Goal: Task Accomplishment & Management: Complete application form

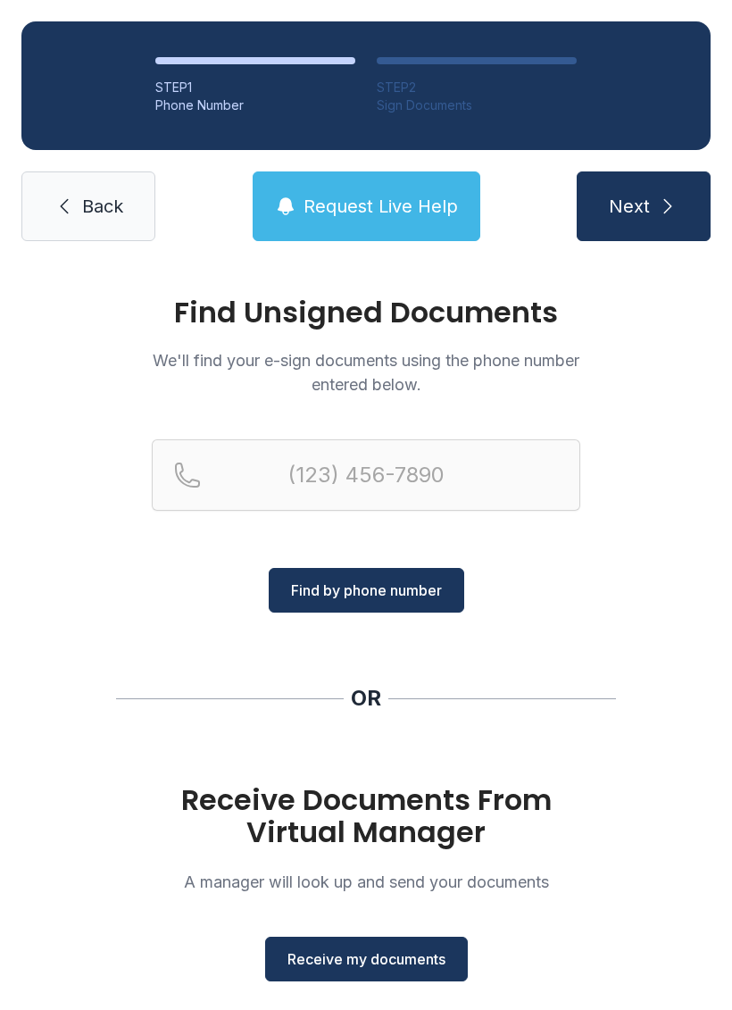
click at [386, 959] on span "Receive my documents" at bounding box center [366, 958] width 158 height 21
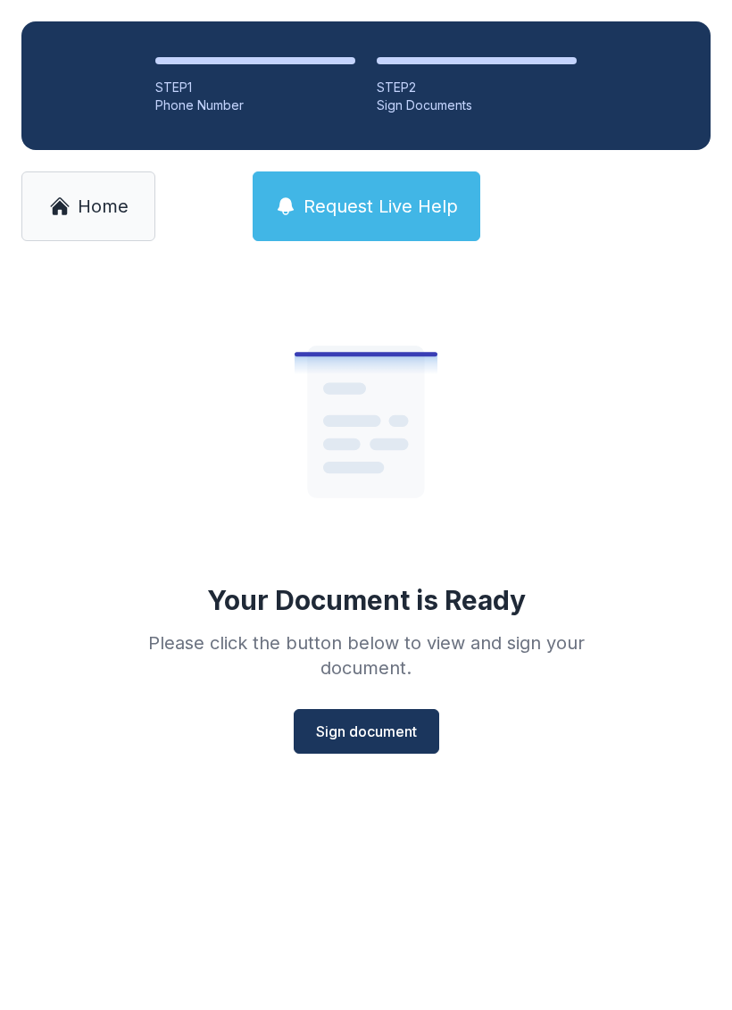
click at [392, 739] on span "Sign document" at bounding box center [366, 730] width 101 height 21
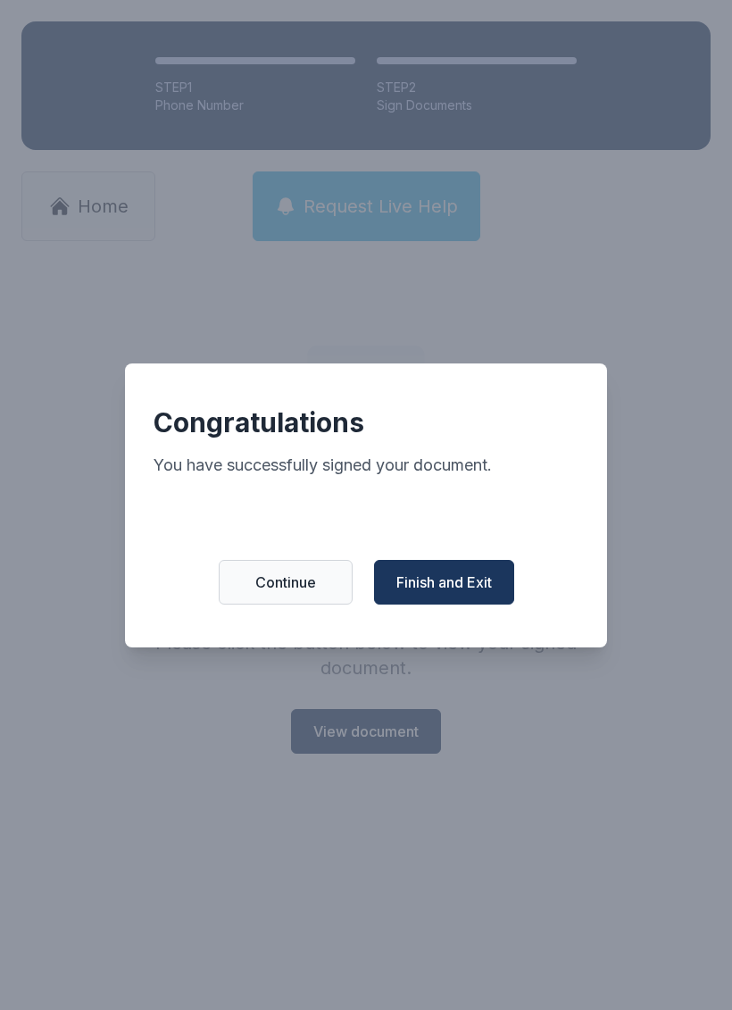
click at [455, 593] on span "Finish and Exit" at bounding box center [444, 581] width 96 height 21
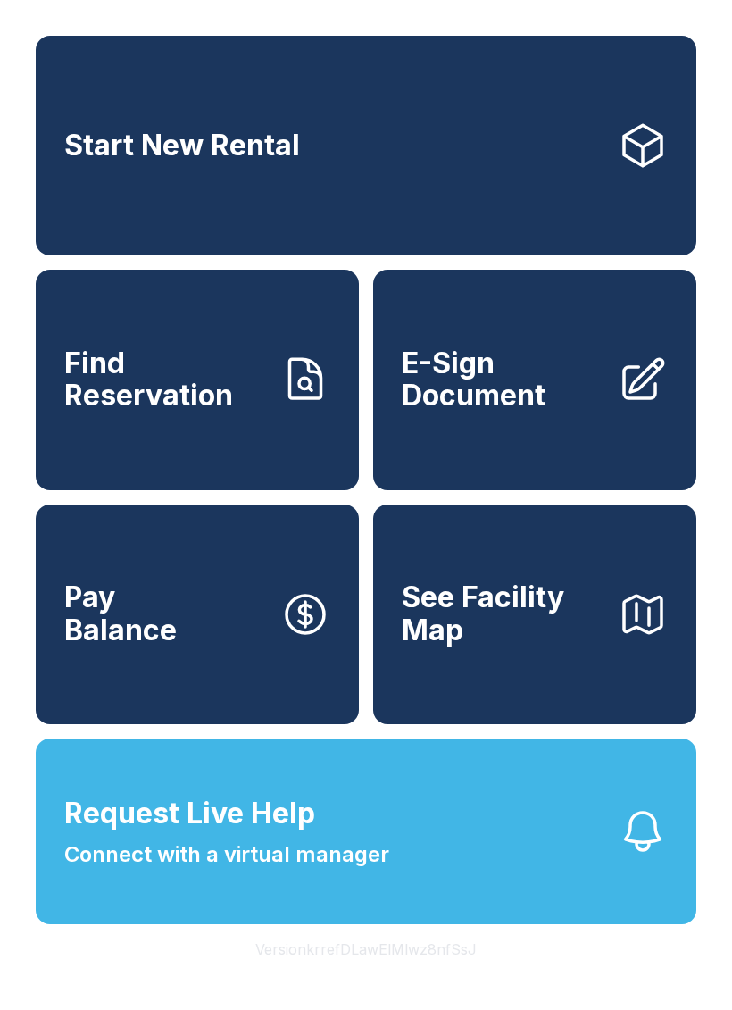
click at [517, 412] on span "E-Sign Document" at bounding box center [503, 379] width 202 height 65
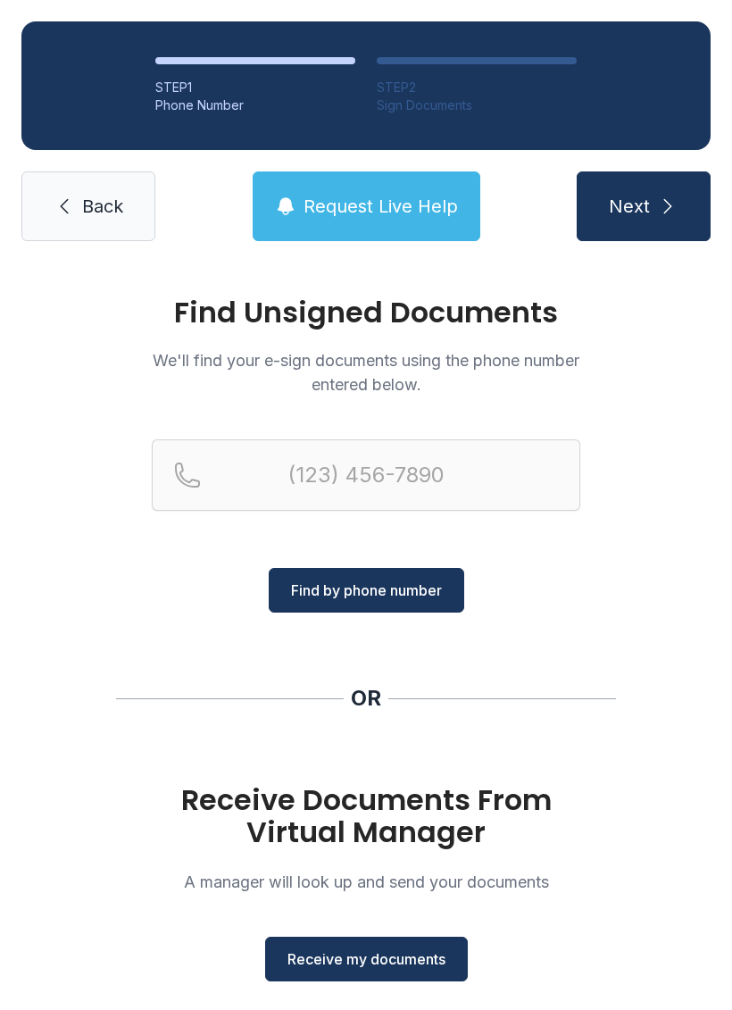
click at [387, 975] on button "Receive my documents" at bounding box center [366, 959] width 203 height 45
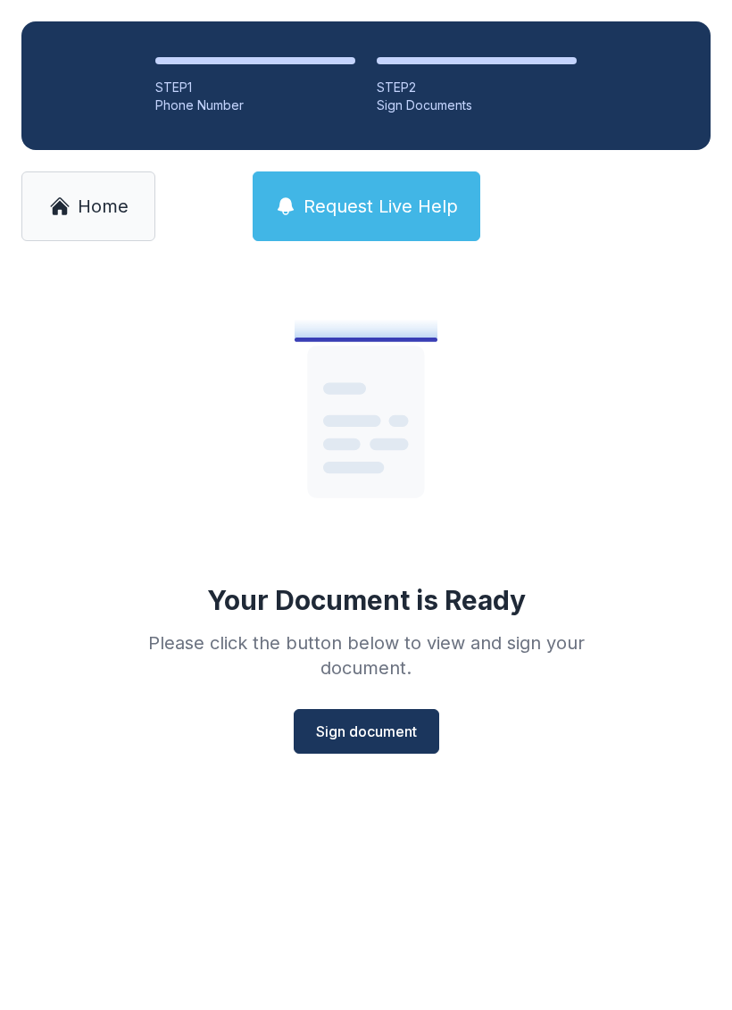
click at [376, 735] on span "Sign document" at bounding box center [366, 730] width 101 height 21
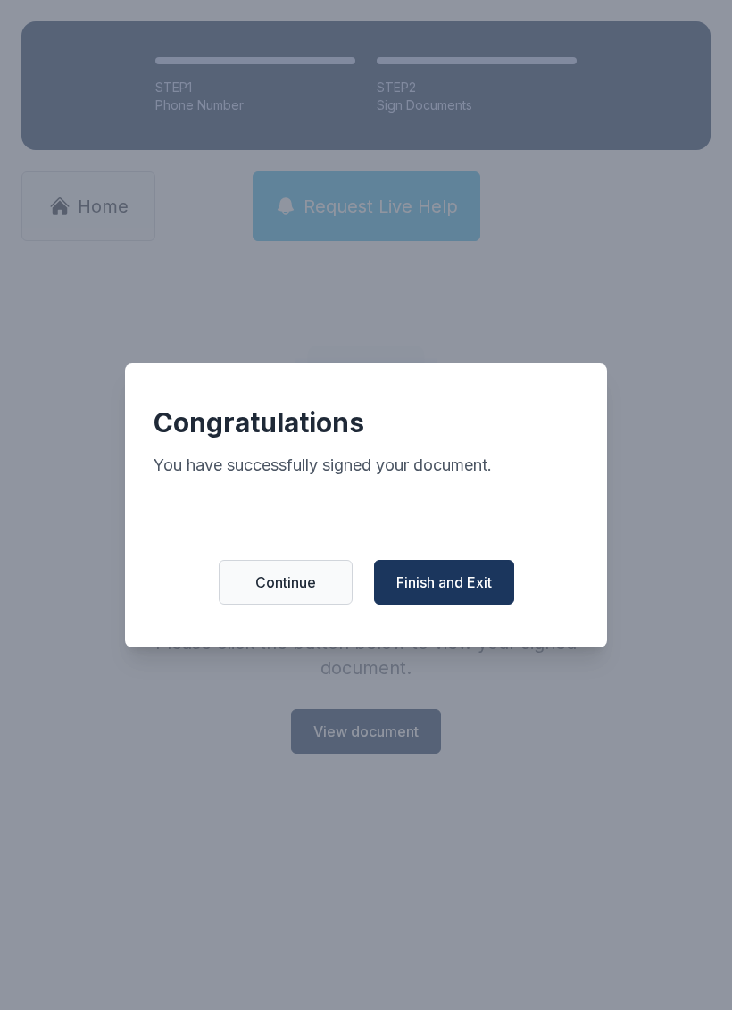
click at [471, 593] on span "Finish and Exit" at bounding box center [444, 581] width 96 height 21
